Goal: Task Accomplishment & Management: Use online tool/utility

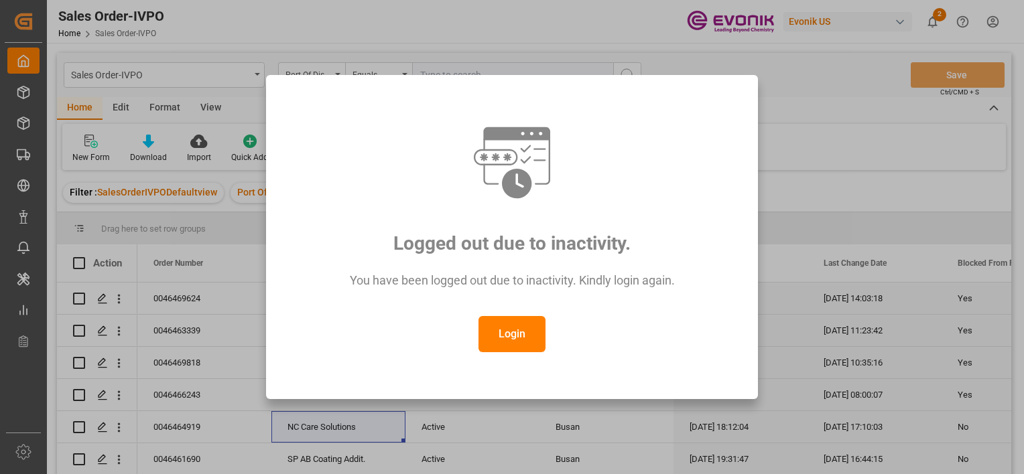
click at [512, 319] on button "Login" at bounding box center [511, 334] width 67 height 36
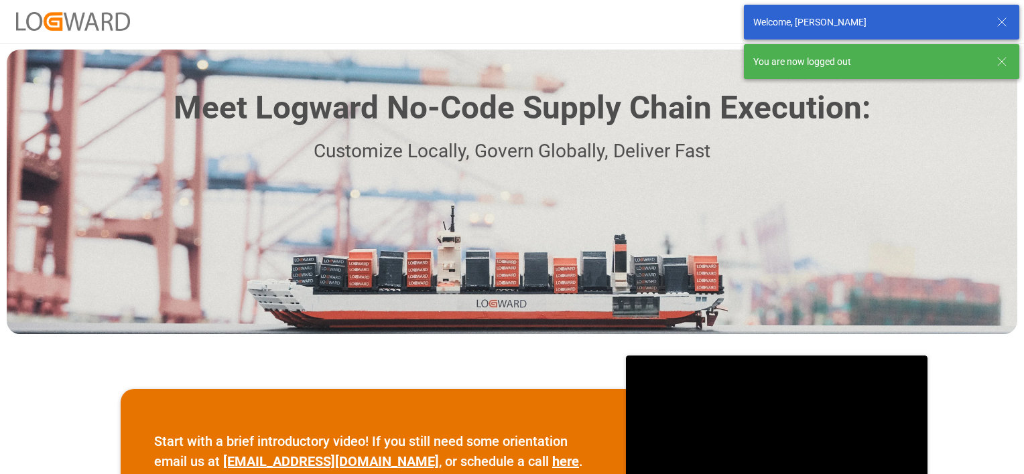
click at [1000, 64] on icon at bounding box center [1002, 62] width 16 height 16
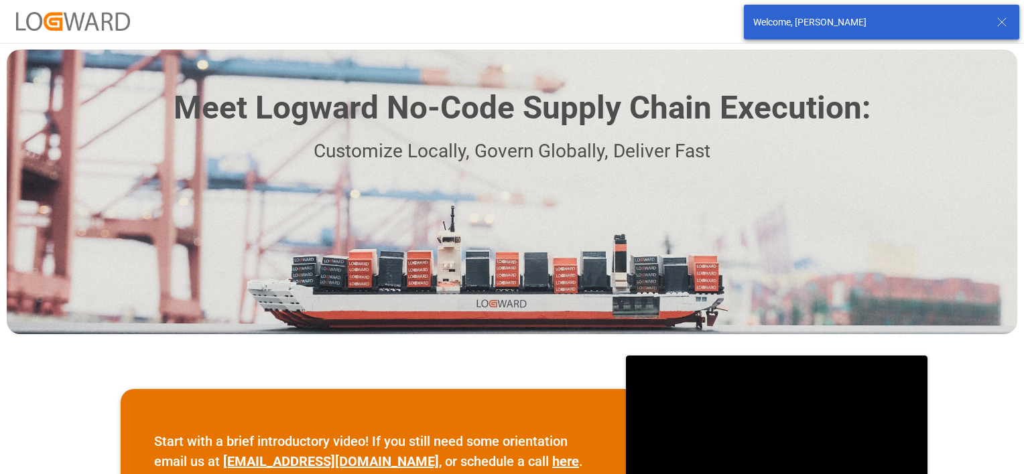
click at [986, 18] on div "Welcome, [PERSON_NAME]" at bounding box center [873, 22] width 241 height 14
click at [1007, 23] on icon at bounding box center [1002, 22] width 16 height 16
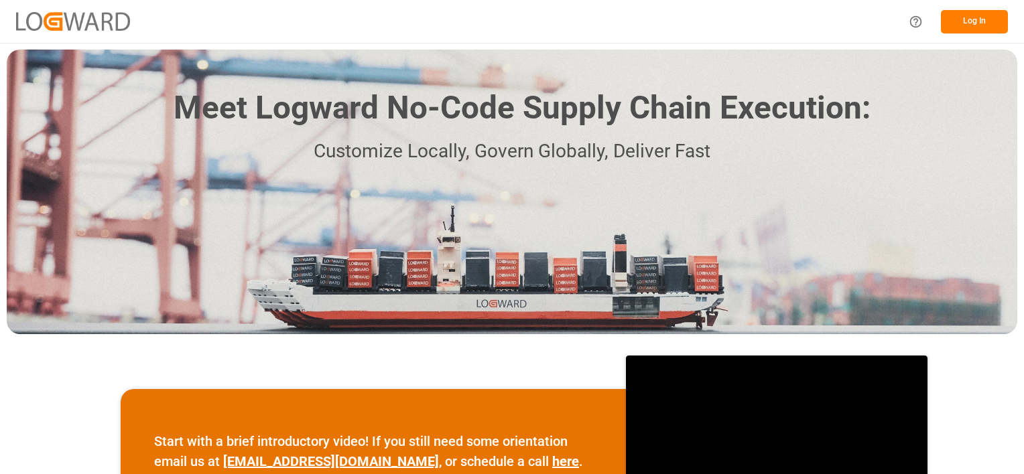
click at [965, 21] on button "Log In" at bounding box center [974, 21] width 67 height 23
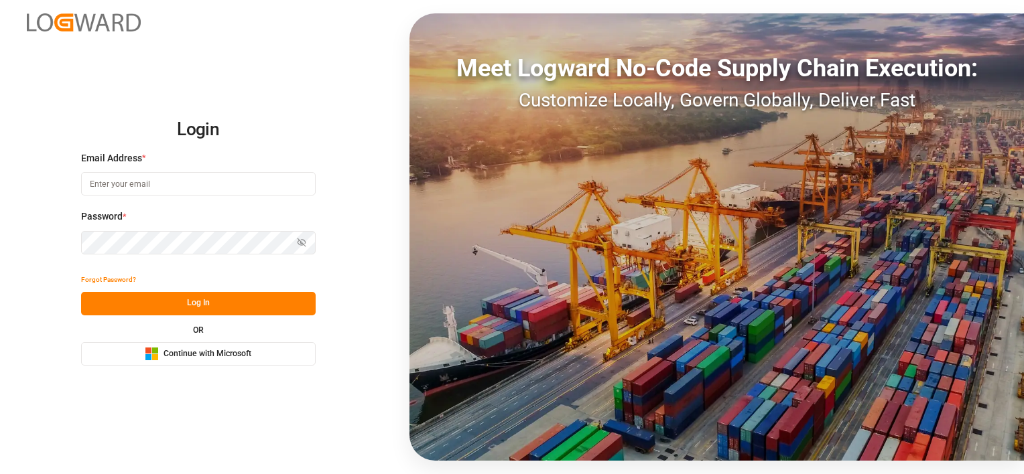
type input "[PERSON_NAME][EMAIL_ADDRESS][DOMAIN_NAME]"
click at [212, 298] on button "Log In" at bounding box center [198, 303] width 234 height 23
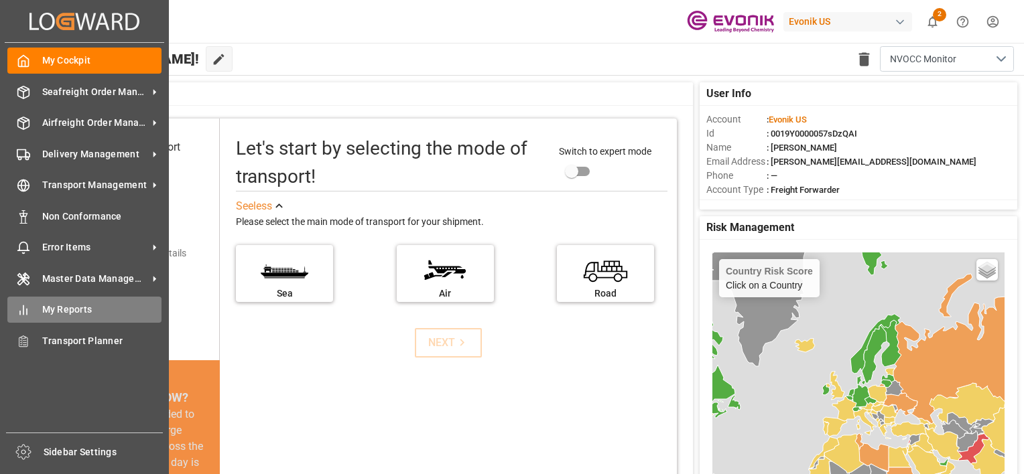
click at [64, 312] on span "My Reports" at bounding box center [102, 310] width 120 height 14
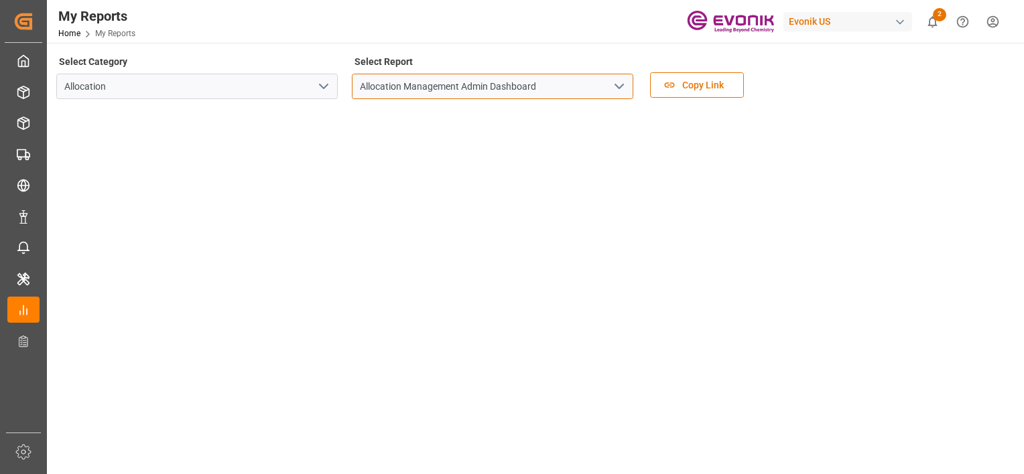
click at [559, 94] on input "Allocation Management Admin Dashboard" at bounding box center [492, 86] width 281 height 25
click at [608, 86] on button "open menu" at bounding box center [618, 86] width 20 height 21
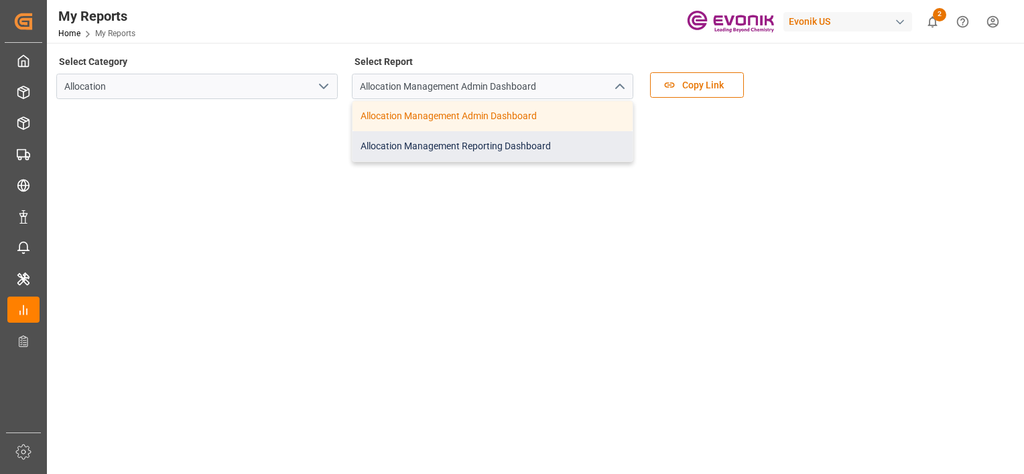
click at [552, 144] on div "Allocation Management Reporting Dashboard" at bounding box center [492, 146] width 280 height 30
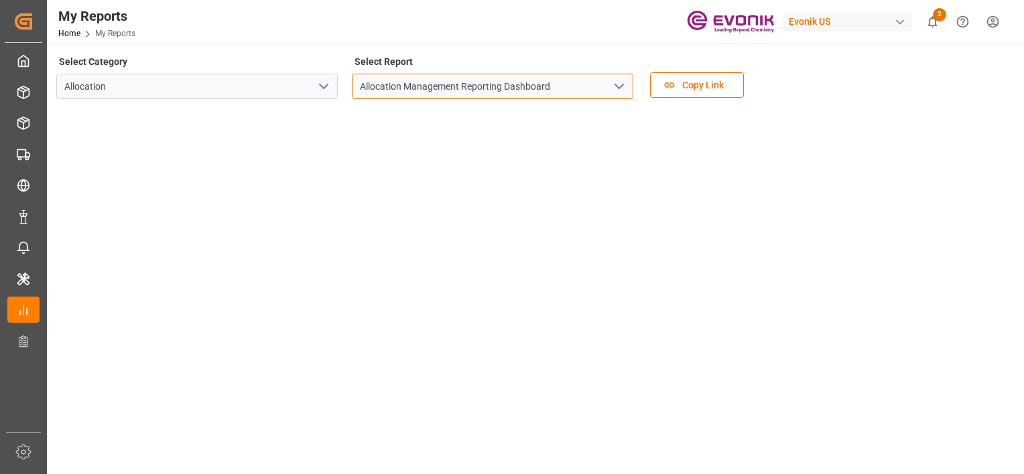
click at [571, 85] on input "Allocation Management Reporting Dashboard" at bounding box center [492, 86] width 281 height 25
click at [640, 86] on div "Allocation Management Reporting Dashboard" at bounding box center [492, 86] width 301 height 25
click at [627, 80] on button "open menu" at bounding box center [618, 86] width 20 height 21
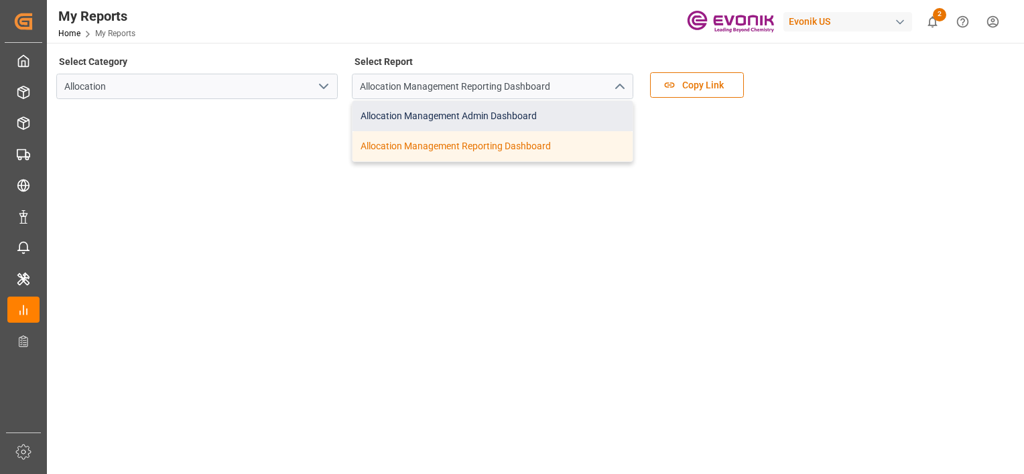
click at [578, 107] on div "Allocation Management Admin Dashboard" at bounding box center [492, 116] width 280 height 30
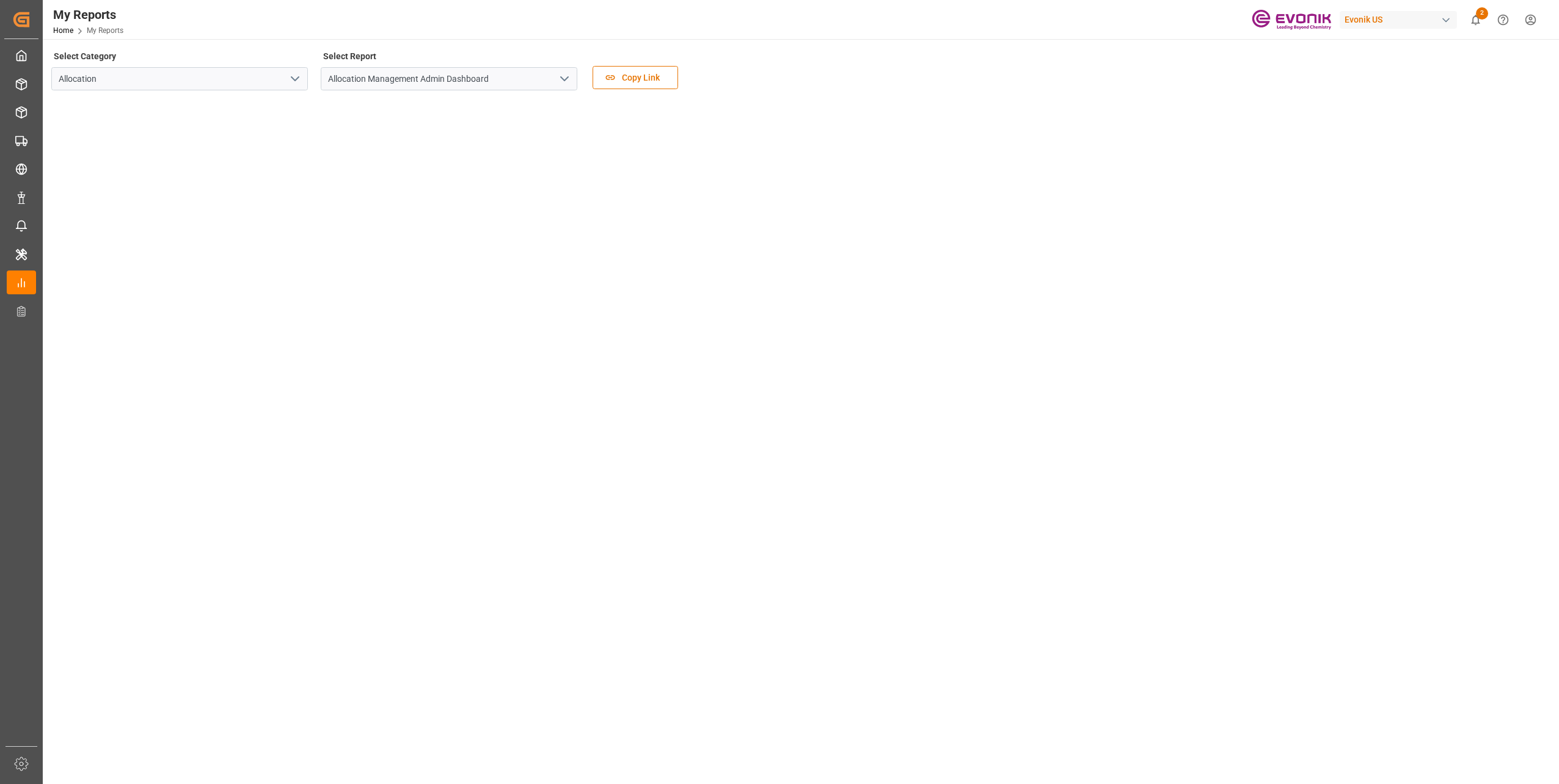
click at [250, 432] on main "Select Category Allocation Select Report Allocation Management Admin Dashboard …" at bounding box center [800, 417] width 1513 height 738
click at [253, 432] on main "Select Category Allocation Select Report Allocation Management Admin Dashboard …" at bounding box center [800, 417] width 1513 height 738
click at [94, 432] on main "Select Category Allocation Select Report Allocation Management Admin Dashboard …" at bounding box center [800, 417] width 1513 height 738
click at [99, 432] on main "Select Category Allocation Select Report Allocation Management Admin Dashboard …" at bounding box center [800, 417] width 1513 height 738
